Goal: Find contact information: Find contact information

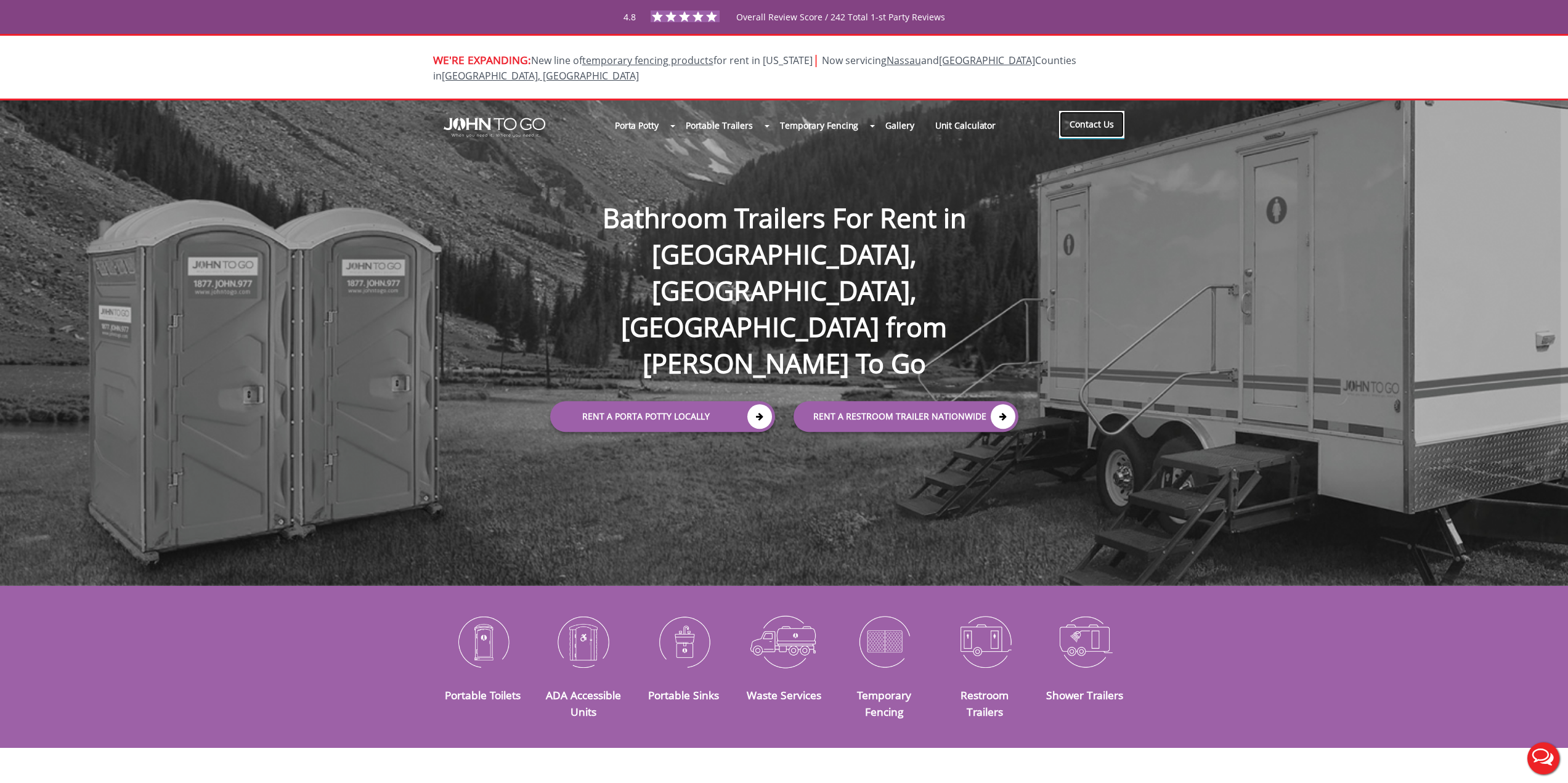
click at [1090, 115] on link "Contact Us" at bounding box center [1092, 125] width 65 height 27
